Goal: Transaction & Acquisition: Purchase product/service

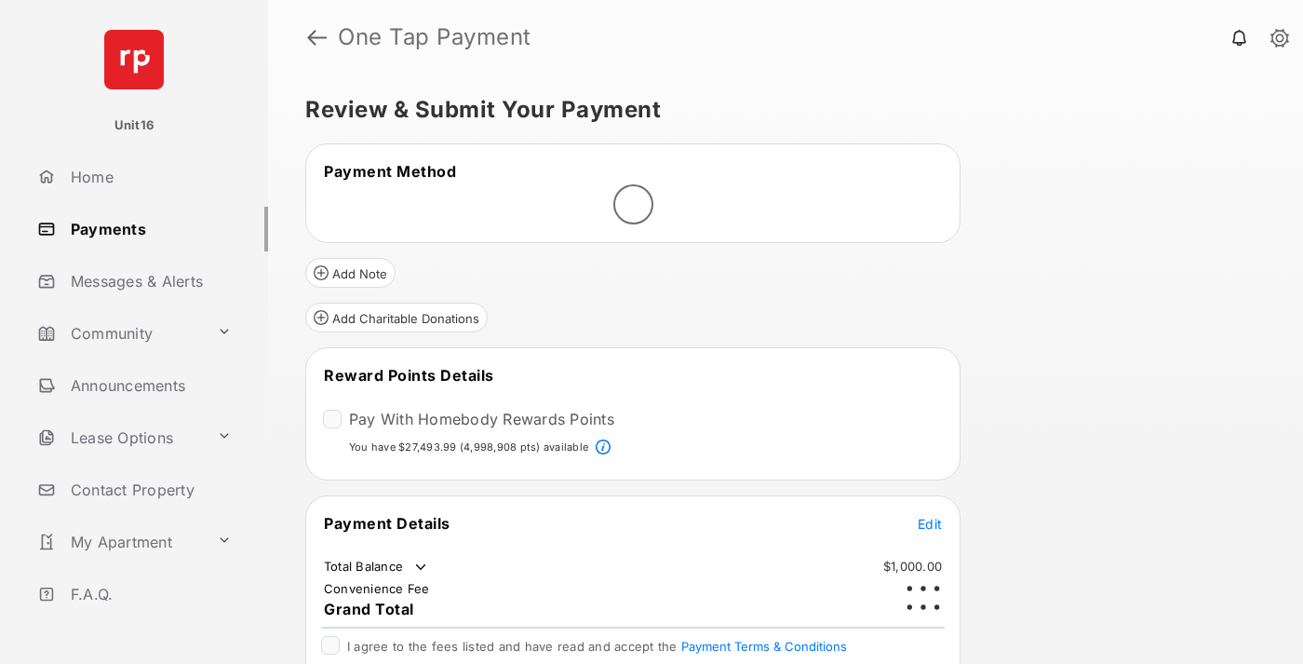
click at [930, 516] on span "Edit" at bounding box center [930, 524] width 24 height 16
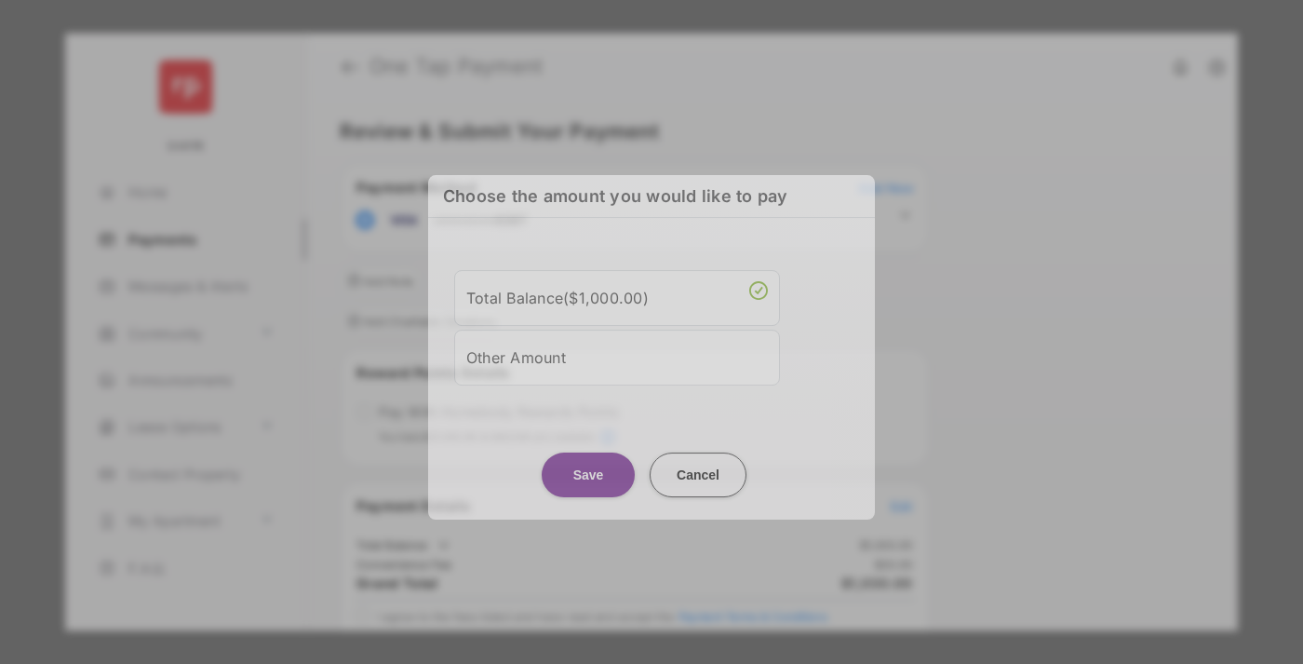
click at [617, 350] on div "Other Amount" at bounding box center [617, 358] width 302 height 32
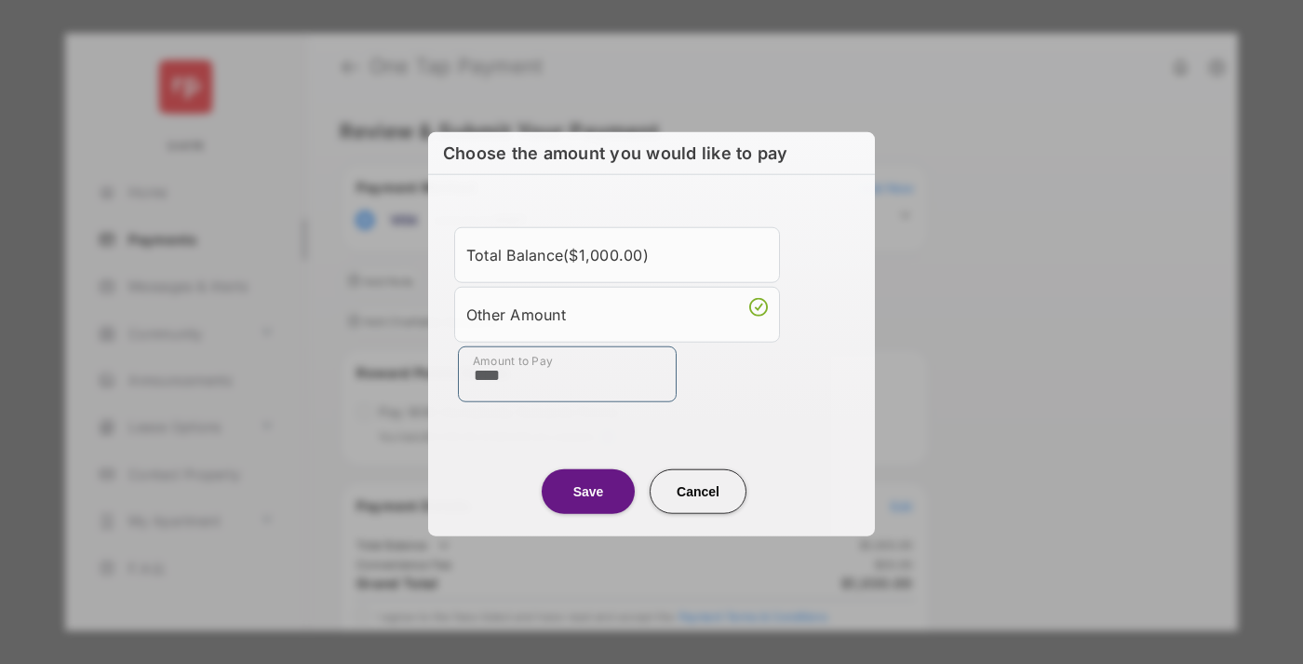
type input "****"
click at [588, 490] on button "Save" at bounding box center [588, 490] width 93 height 45
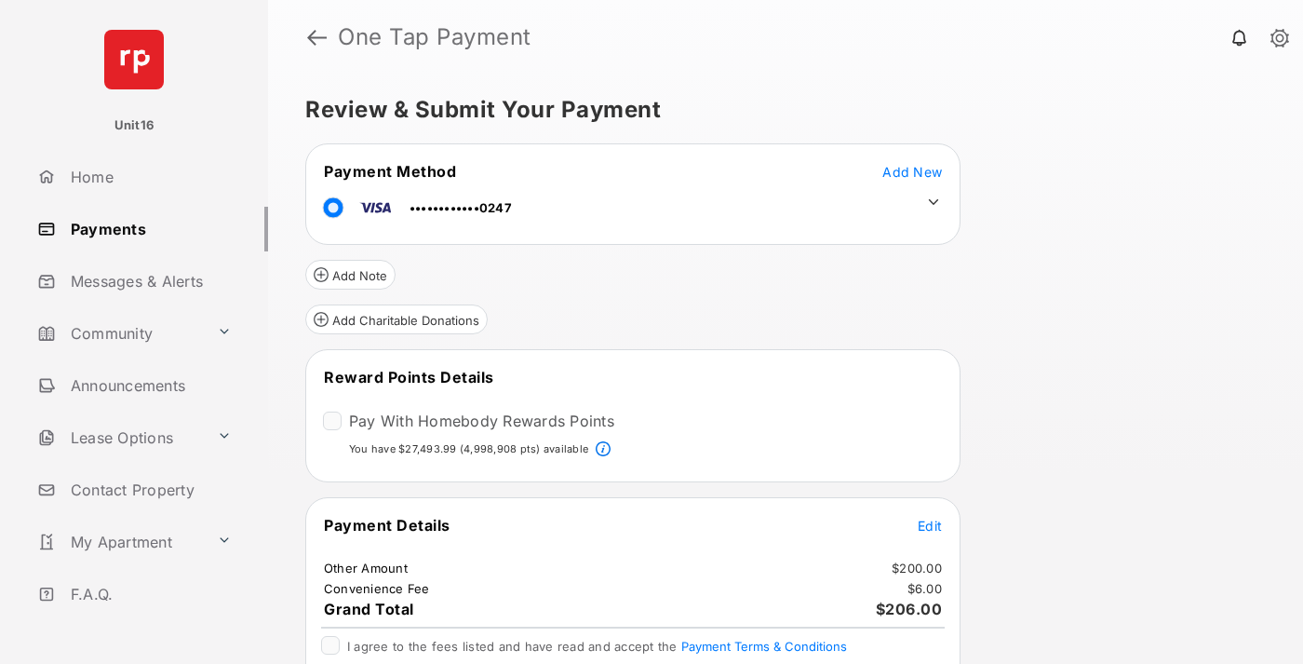
click at [933, 202] on icon at bounding box center [933, 202] width 17 height 17
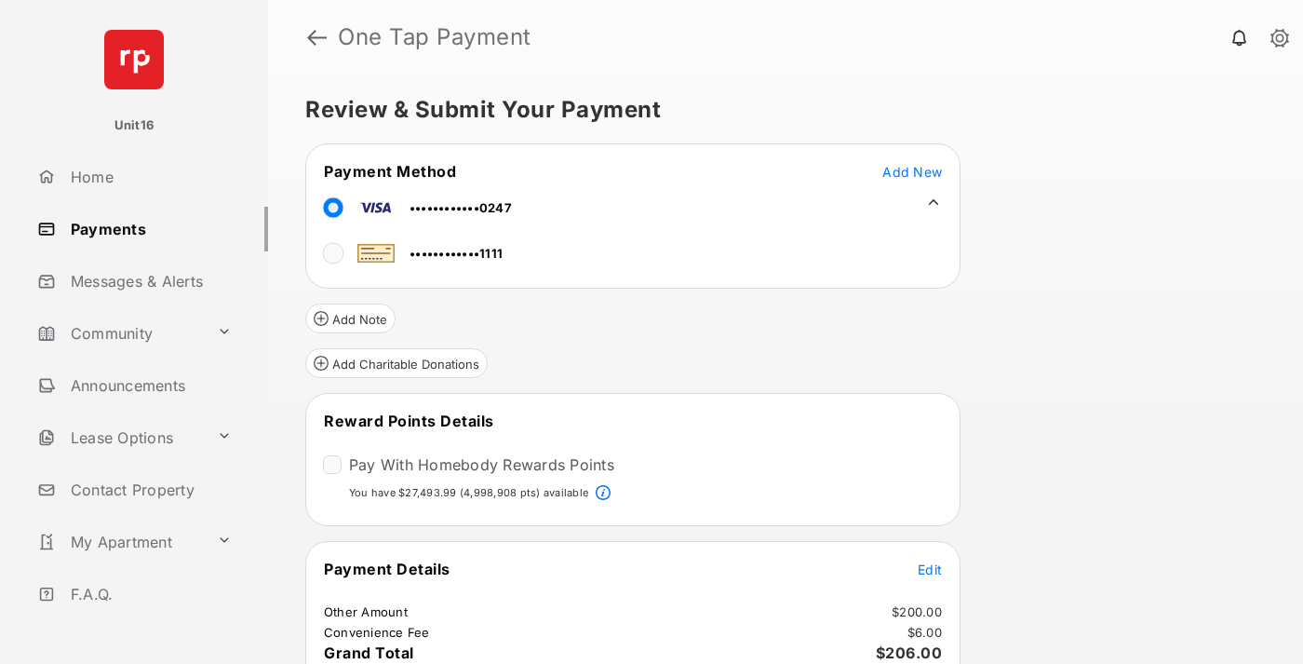
click at [930, 568] on span "Edit" at bounding box center [930, 569] width 24 height 16
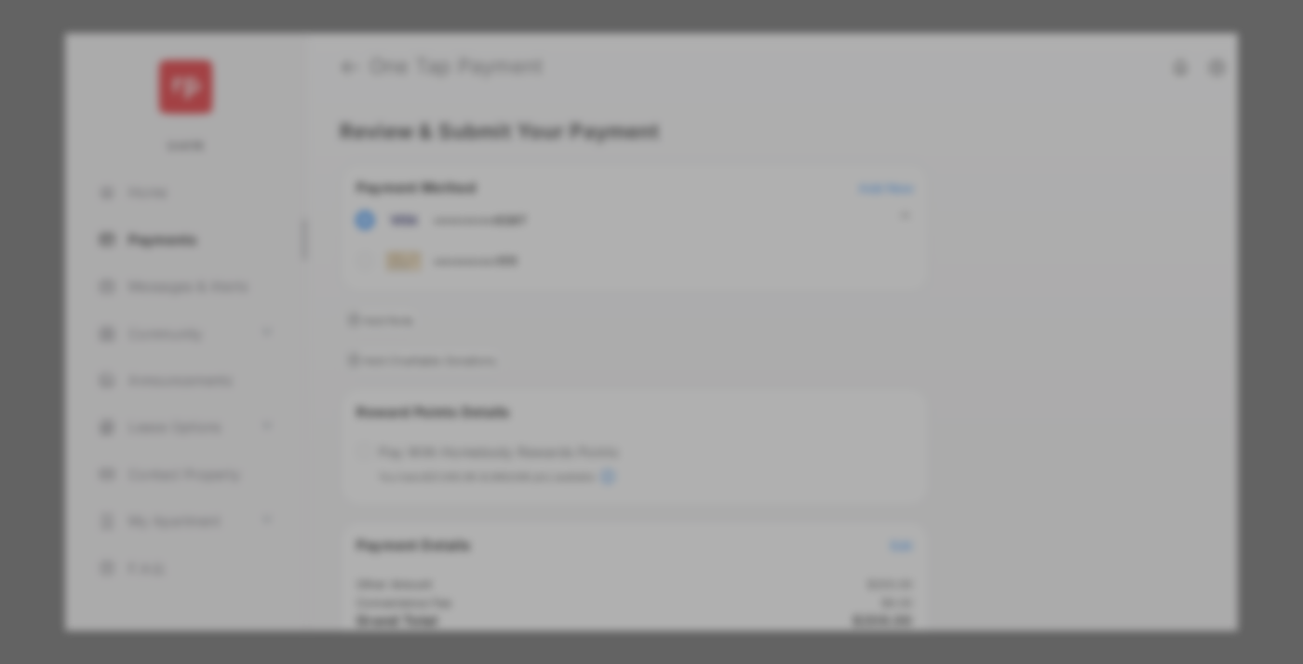
click at [588, 514] on button "Save" at bounding box center [588, 521] width 93 height 45
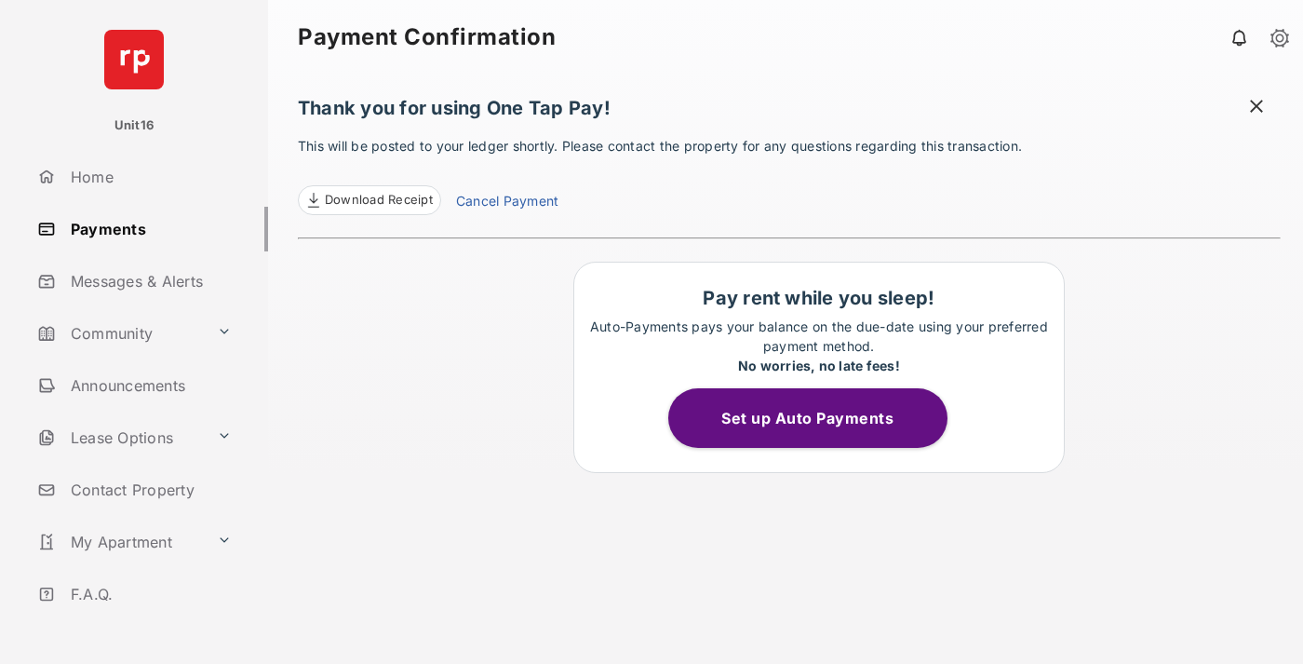
click at [506, 203] on link "Cancel Payment" at bounding box center [507, 203] width 102 height 24
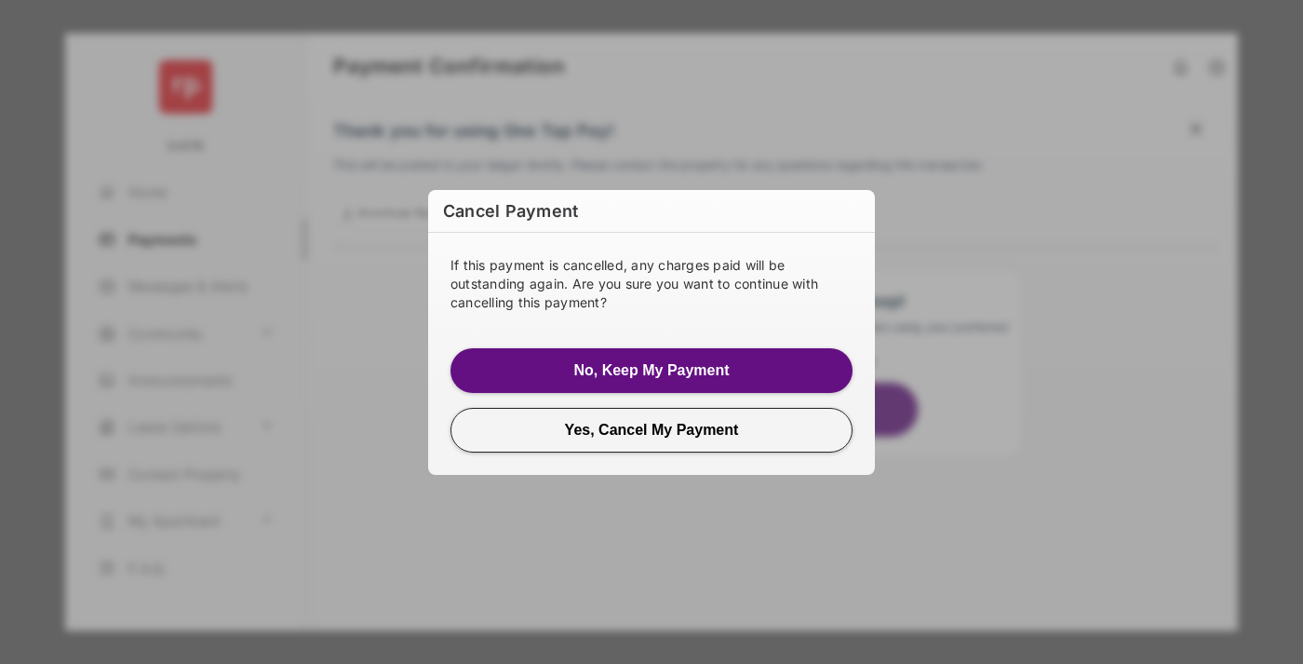
click at [651, 429] on button "Yes, Cancel My Payment" at bounding box center [651, 430] width 402 height 45
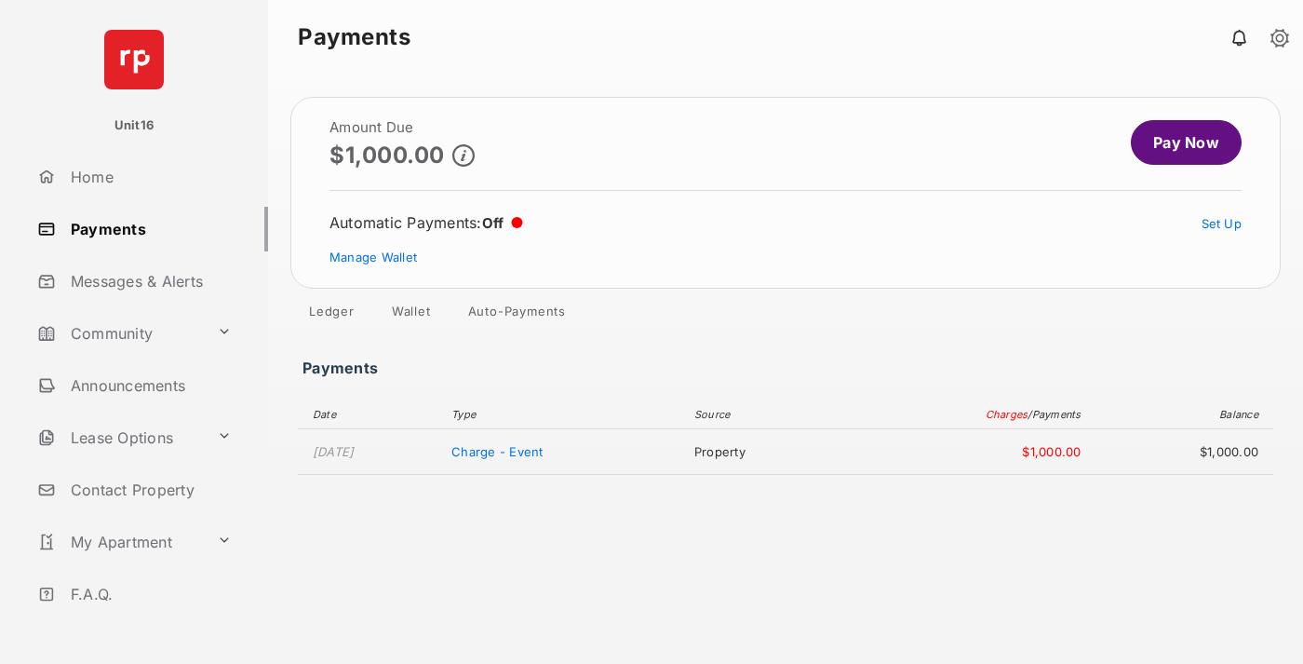
click at [373, 257] on link "Manage Wallet" at bounding box center [372, 256] width 87 height 15
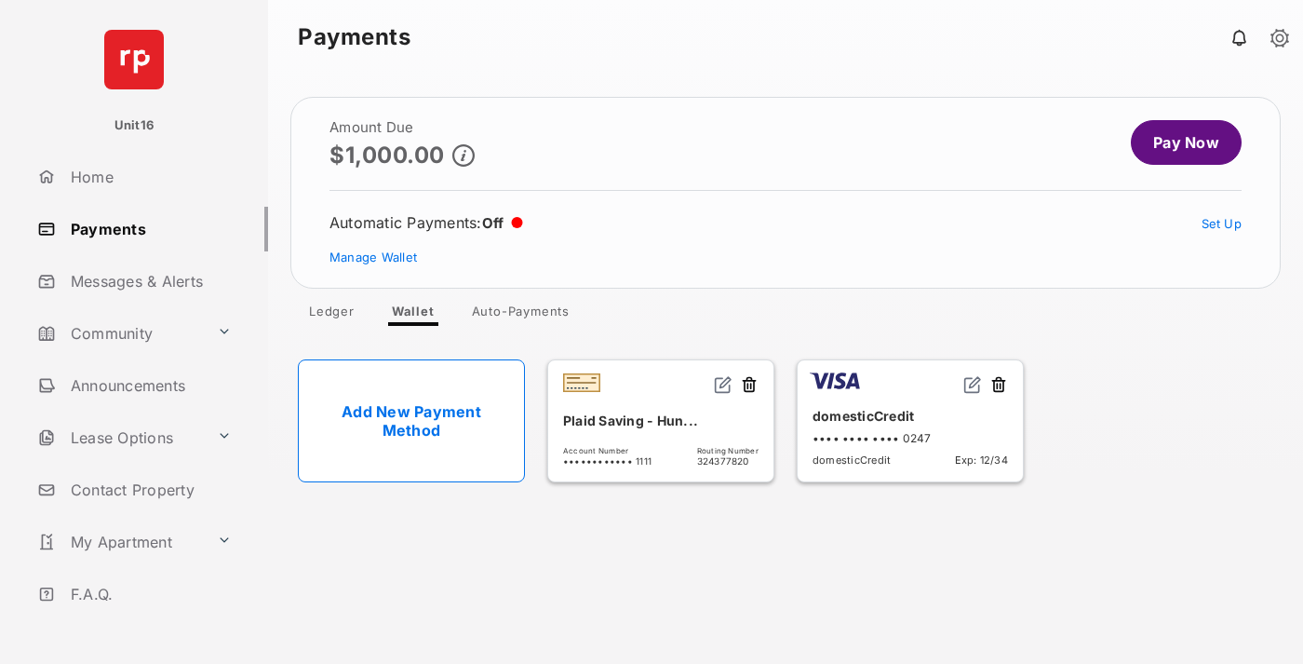
click at [999, 385] on button at bounding box center [998, 385] width 19 height 21
